Goal: Transaction & Acquisition: Purchase product/service

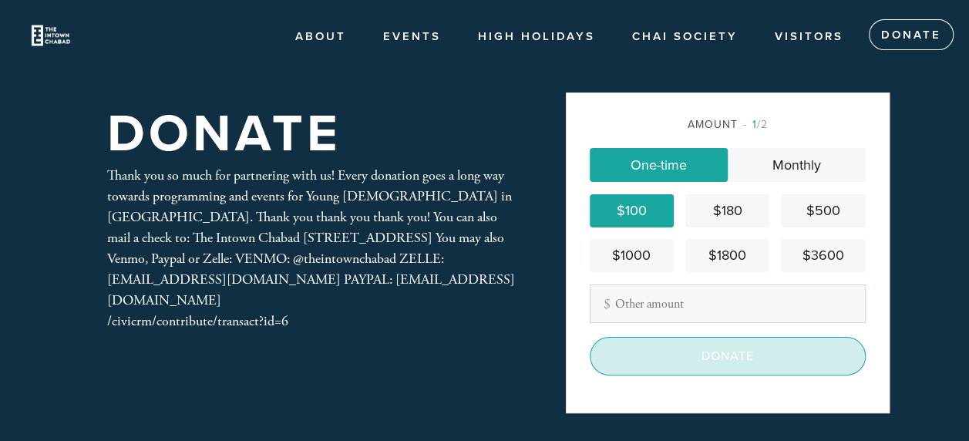
click at [690, 361] on input "Donate" at bounding box center [728, 356] width 276 height 39
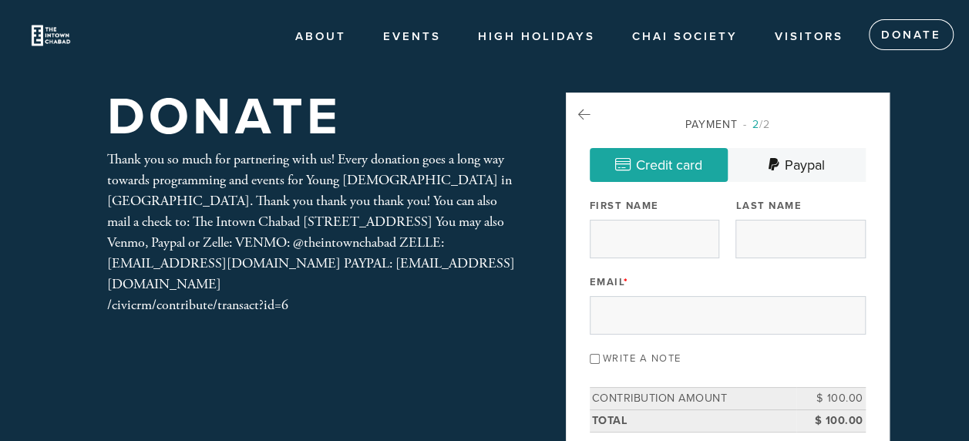
click at [667, 156] on link "Credit card" at bounding box center [659, 165] width 138 height 34
click at [635, 220] on input "First Name" at bounding box center [654, 239] width 129 height 39
type input "[PERSON_NAME]"
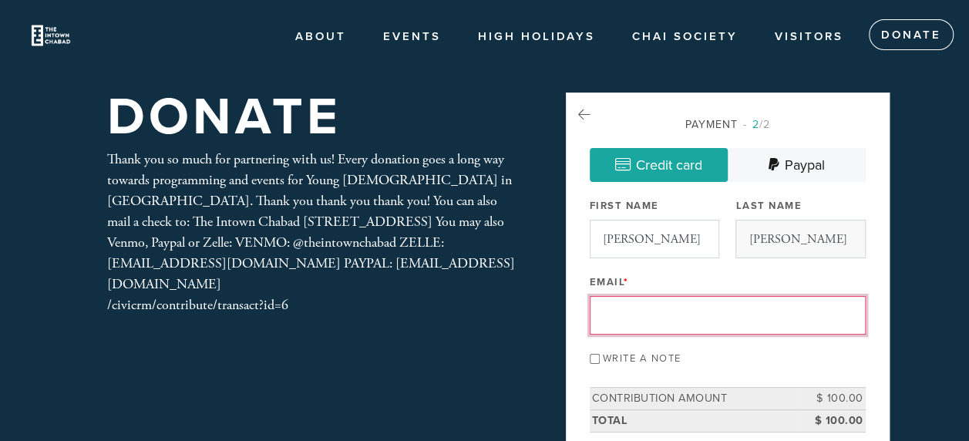
type input "[EMAIL_ADDRESS][DOMAIN_NAME]"
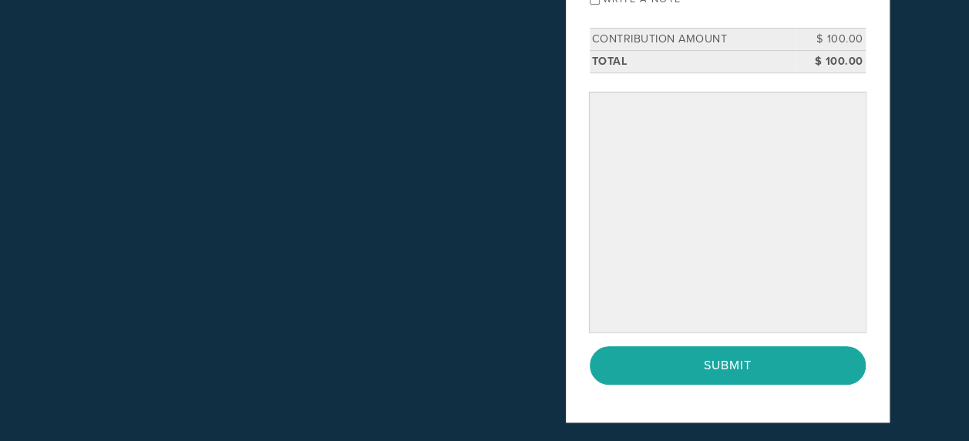
scroll to position [360, 0]
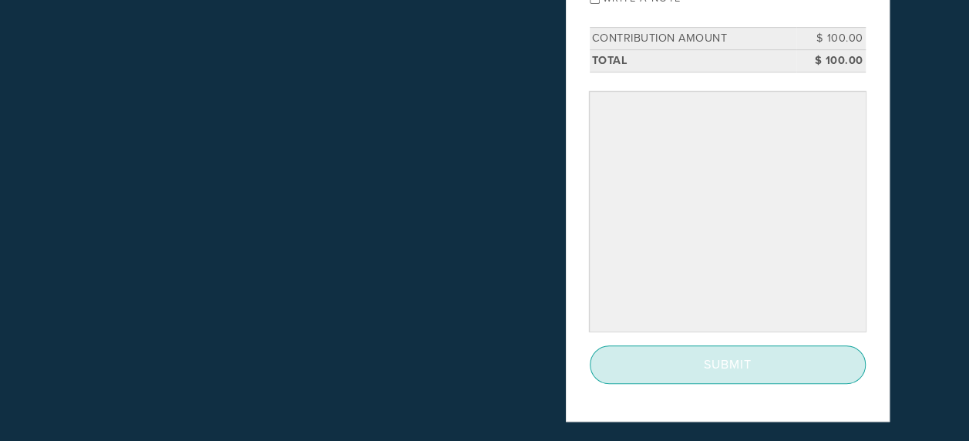
click at [657, 350] on input "Submit" at bounding box center [728, 364] width 276 height 39
